Goal: Information Seeking & Learning: Learn about a topic

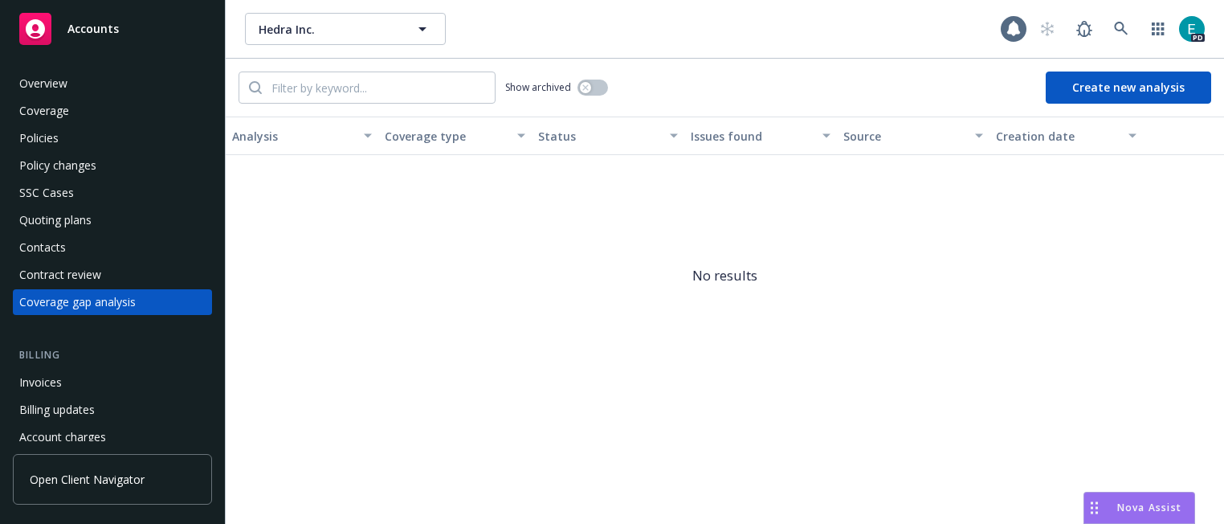
scroll to position [14, 0]
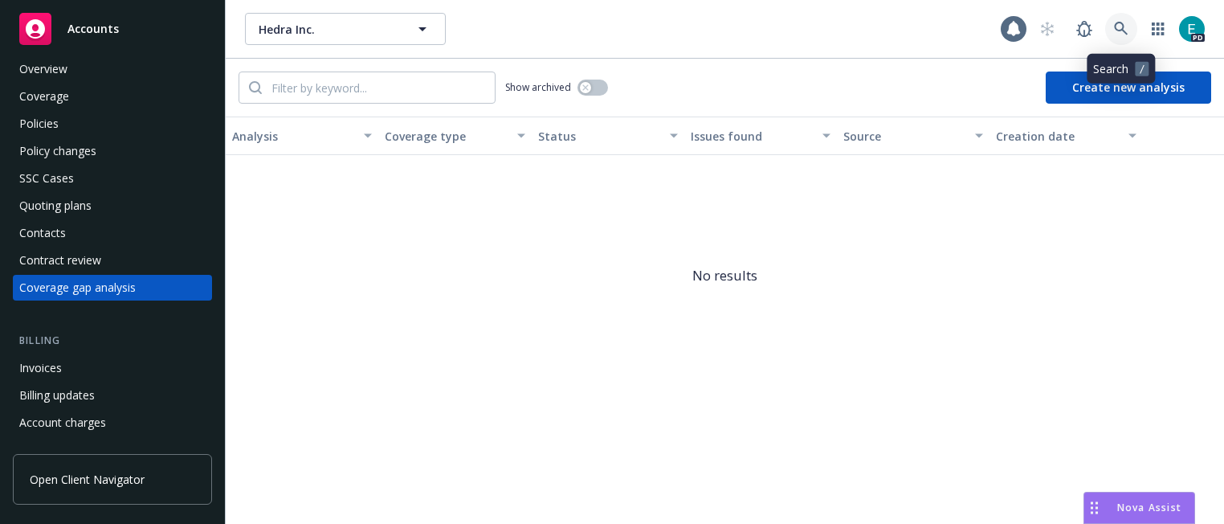
click at [1116, 23] on icon at bounding box center [1121, 29] width 14 height 14
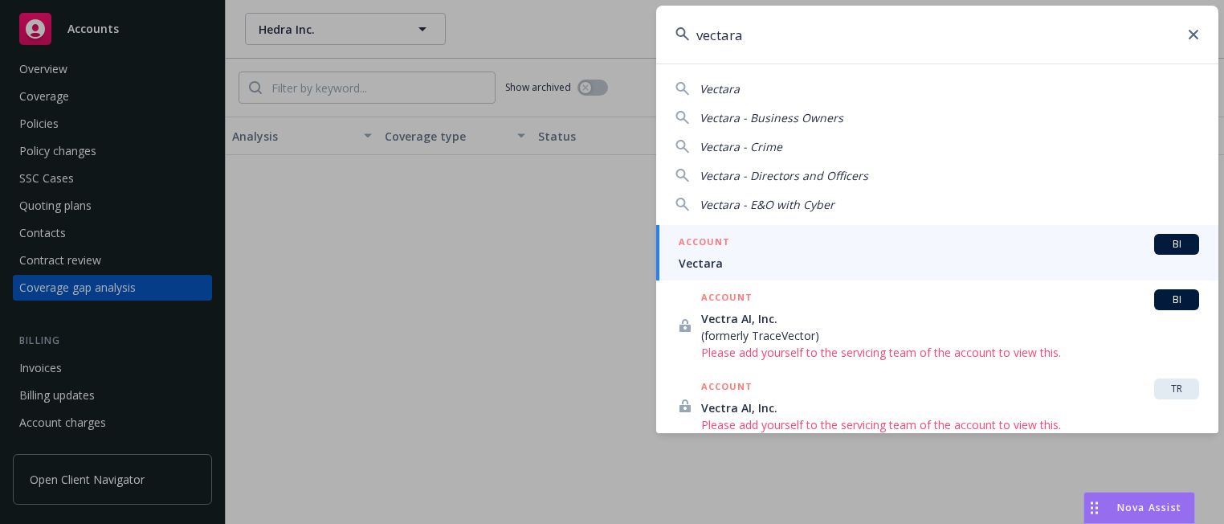
type input "vectara"
click at [744, 261] on span "Vectara" at bounding box center [939, 263] width 521 height 17
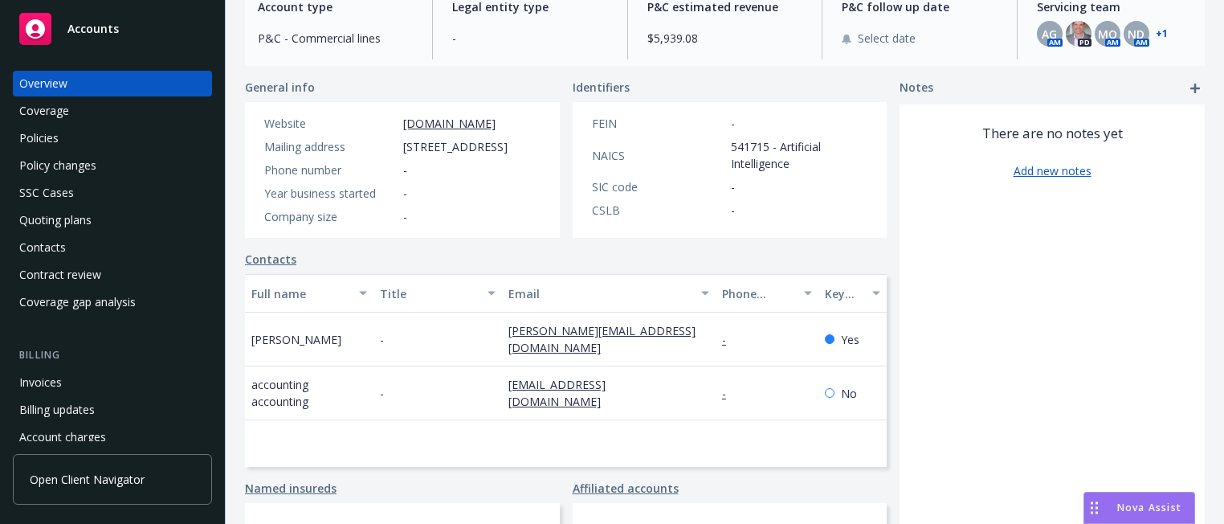
scroll to position [247, 0]
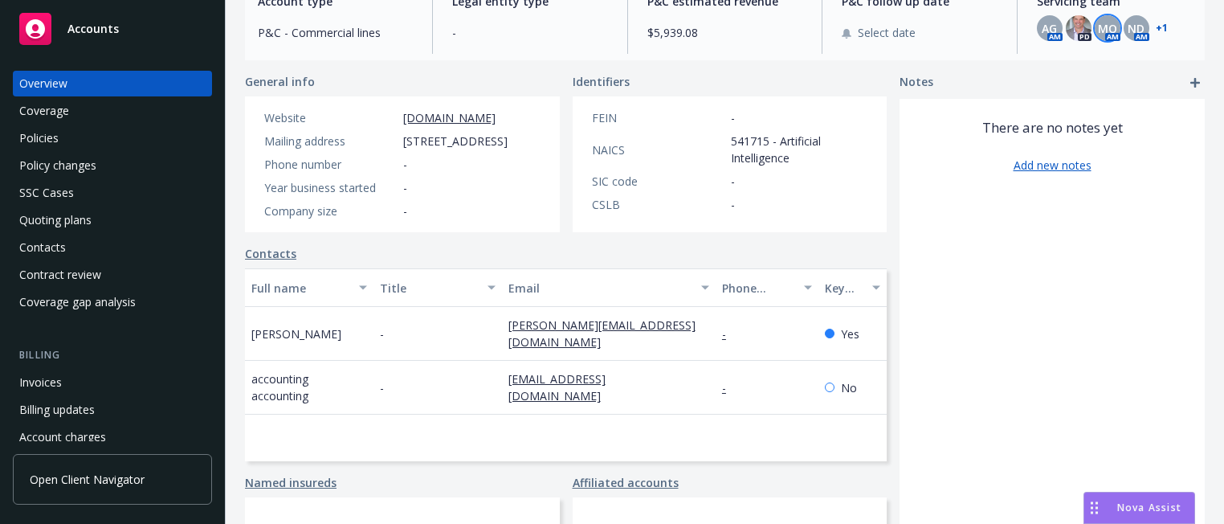
click at [1113, 16] on div "MQ" at bounding box center [1108, 28] width 26 height 26
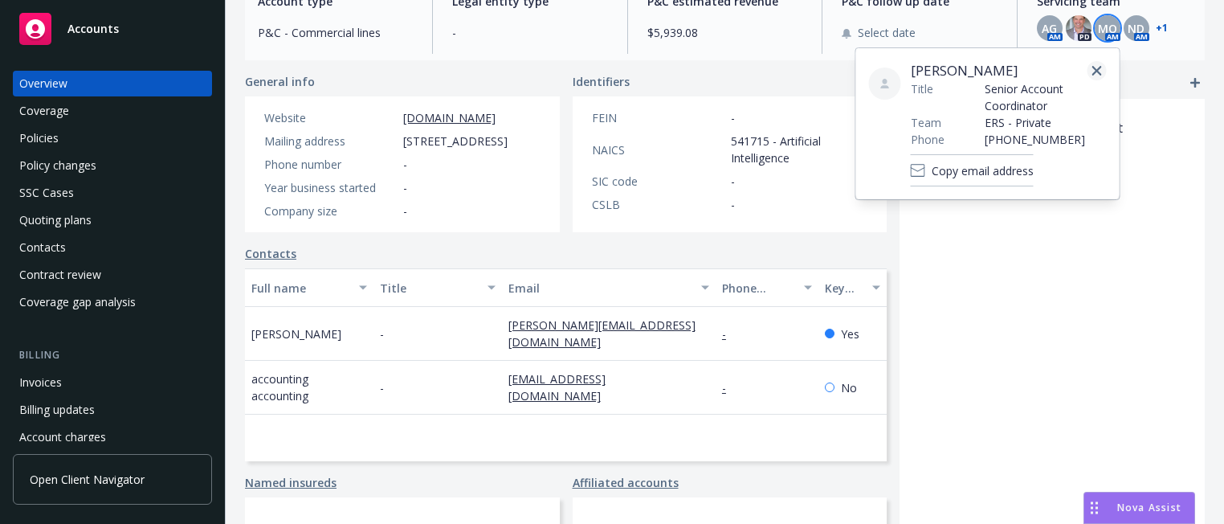
click at [1101, 69] on icon "close" at bounding box center [1098, 71] width 10 height 10
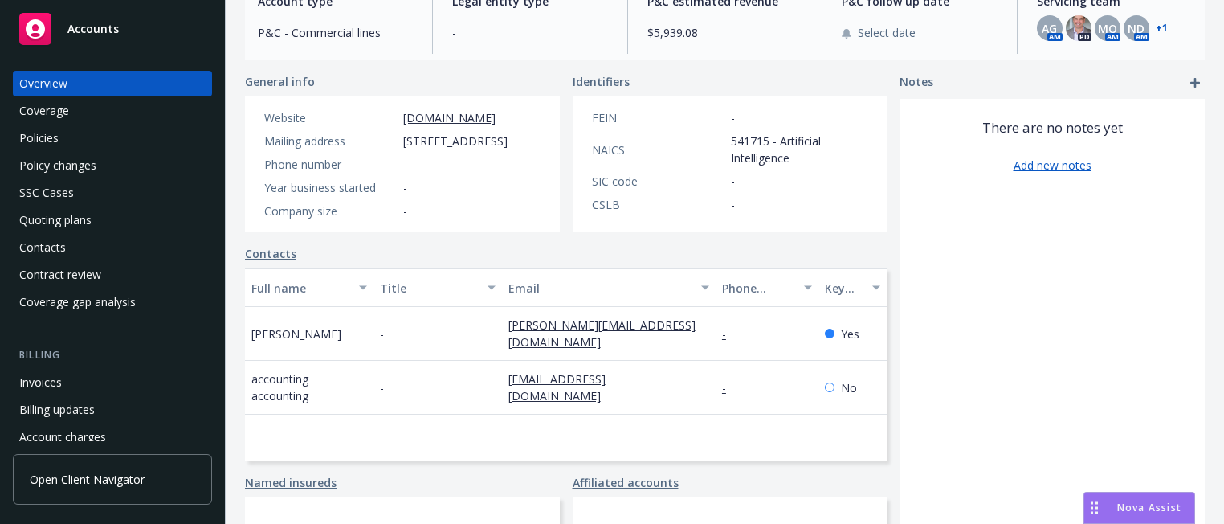
click at [38, 146] on div "Policies" at bounding box center [38, 138] width 39 height 26
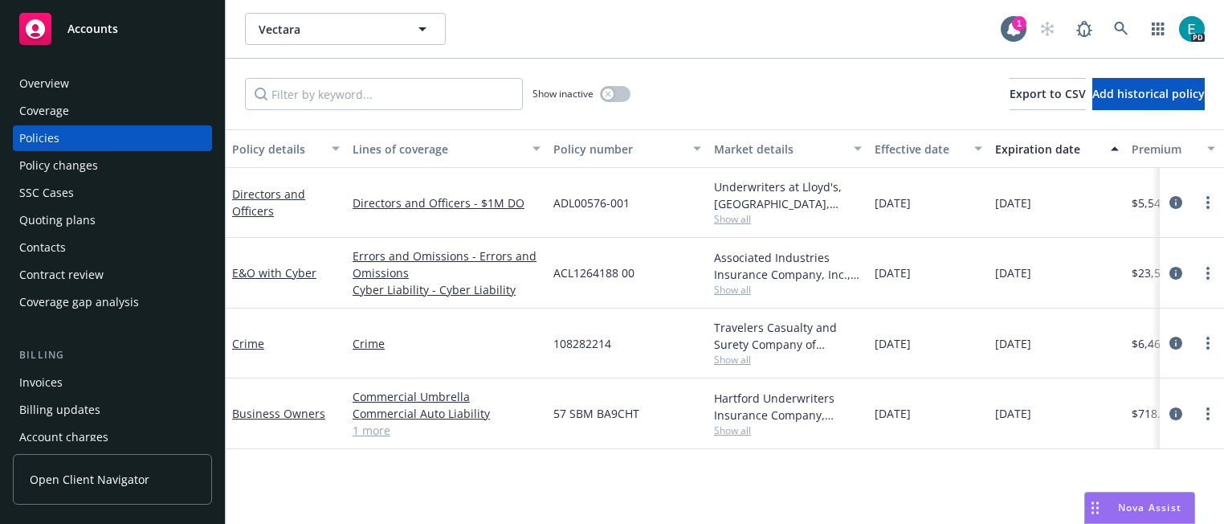
click at [50, 81] on div "Overview" at bounding box center [44, 84] width 50 height 26
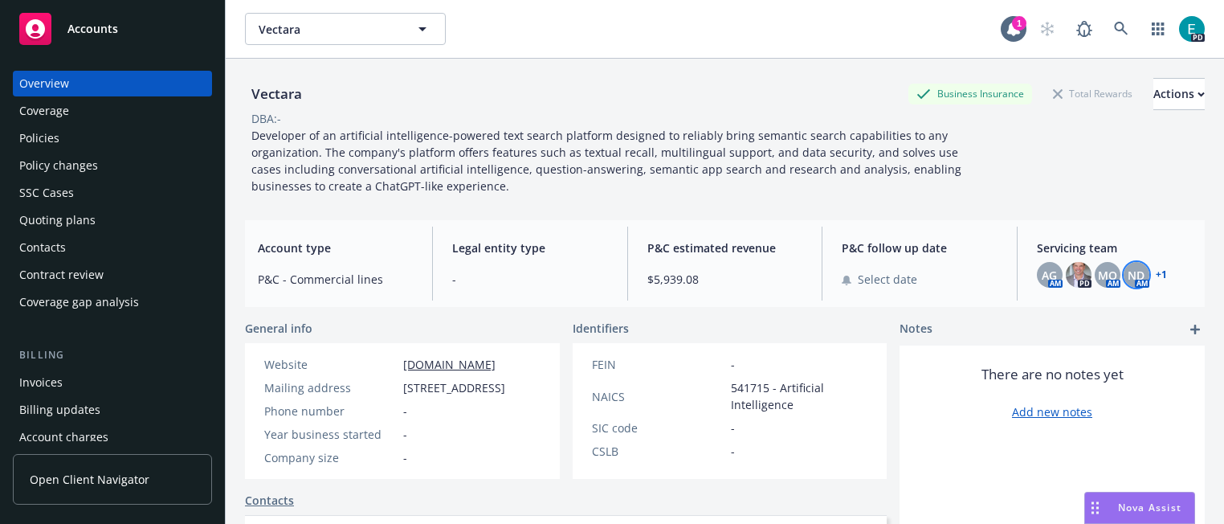
click at [1135, 276] on span "ND" at bounding box center [1136, 275] width 17 height 17
click at [1163, 274] on link "+ 1" at bounding box center [1161, 275] width 11 height 10
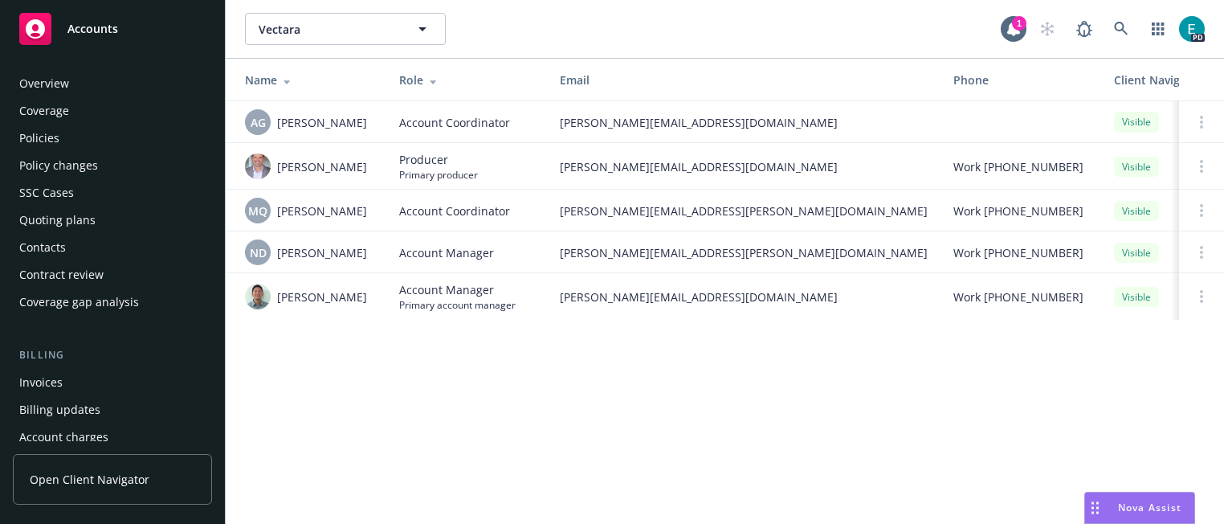
click at [41, 139] on div "Policies" at bounding box center [39, 138] width 40 height 26
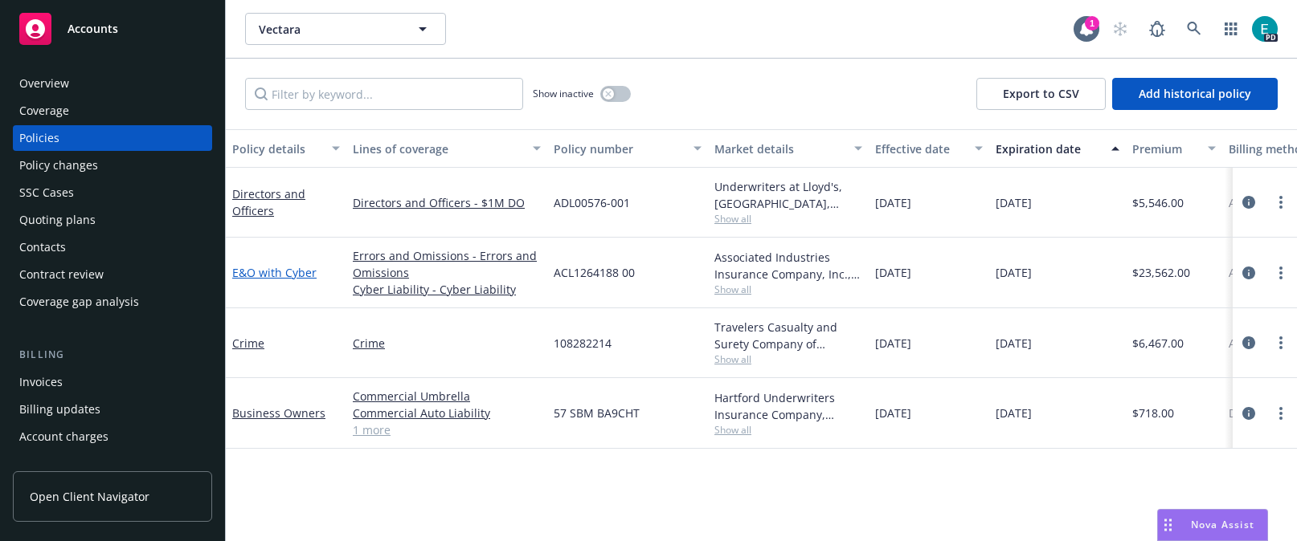
click at [264, 275] on link "E&O with Cyber" at bounding box center [274, 272] width 84 height 15
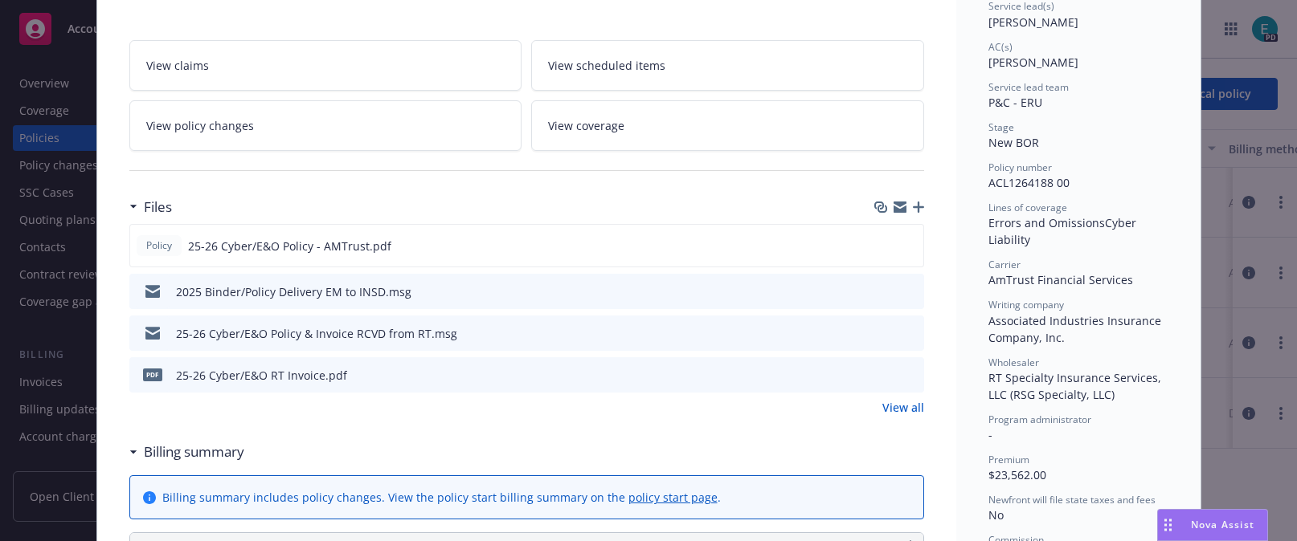
scroll to position [361, 0]
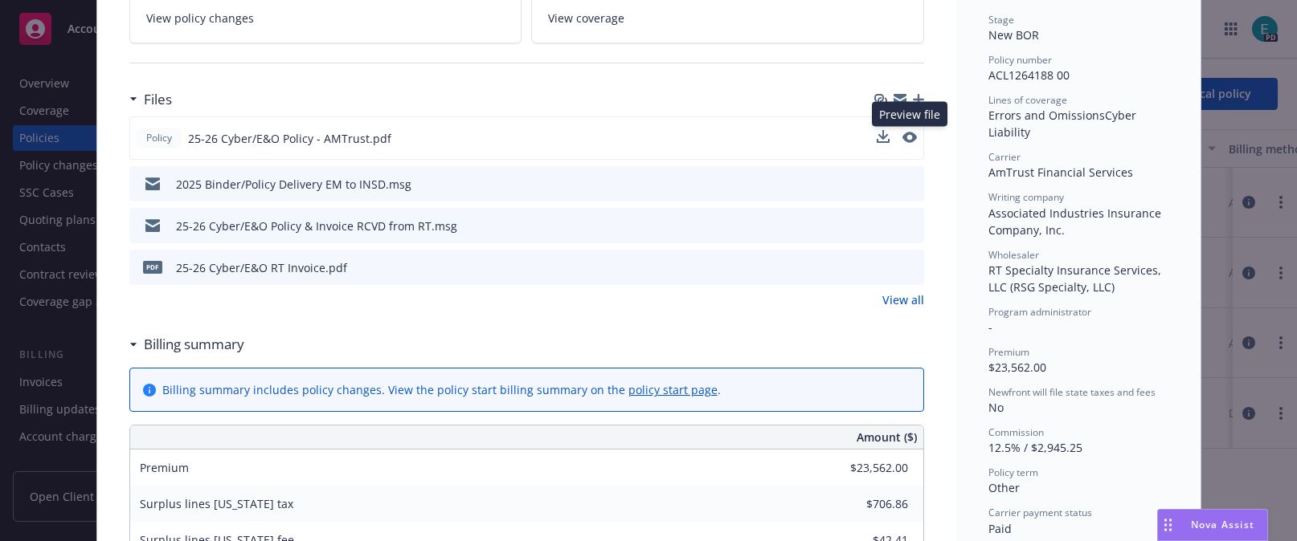
click at [909, 130] on button at bounding box center [909, 138] width 14 height 17
click at [909, 134] on icon "preview file" at bounding box center [908, 137] width 14 height 11
